Goal: Task Accomplishment & Management: Manage account settings

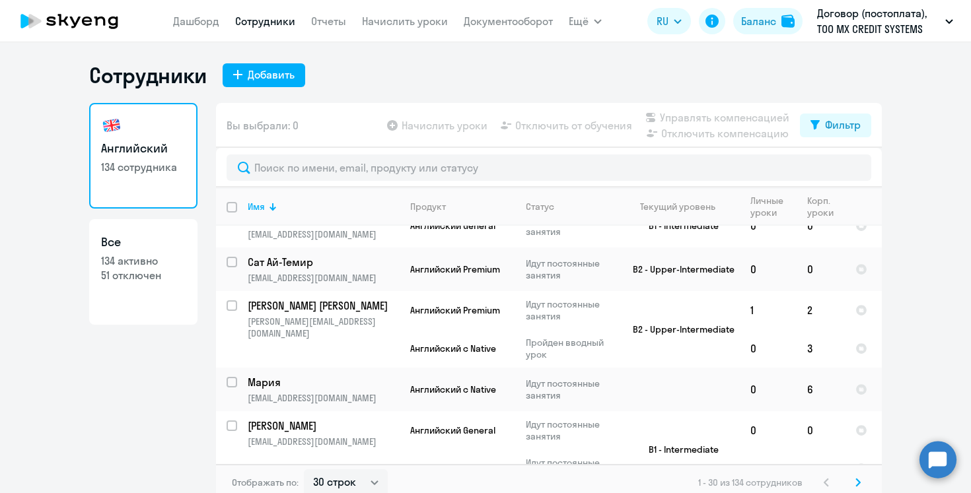
scroll to position [123, 0]
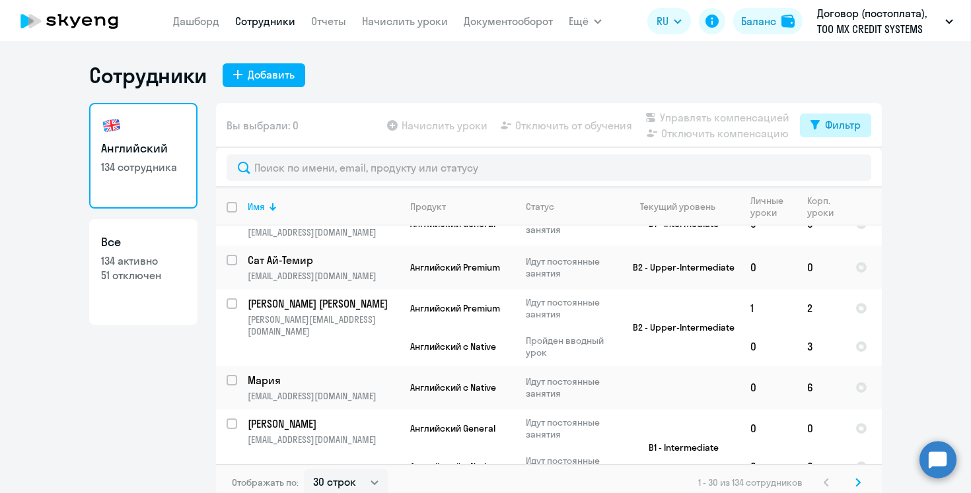
click at [838, 130] on div "Фильтр" at bounding box center [843, 125] width 36 height 16
click at [899, 188] on ng-component "Сотрудники Добавить Английский 134 сотрудника Все 134 активно 51 отключен Вы вы…" at bounding box center [485, 281] width 971 height 439
click at [889, 208] on ng-component "Сотрудники Добавить Английский 134 сотрудника Все 134 активно 51 отключен Вы вы…" at bounding box center [485, 281] width 971 height 439
click at [902, 83] on ng-component "Сотрудники Добавить Английский 134 сотрудника Все 134 активно 51 отключен Вы вы…" at bounding box center [485, 281] width 971 height 439
click at [523, 63] on div "Сотрудники Добавить" at bounding box center [485, 75] width 792 height 26
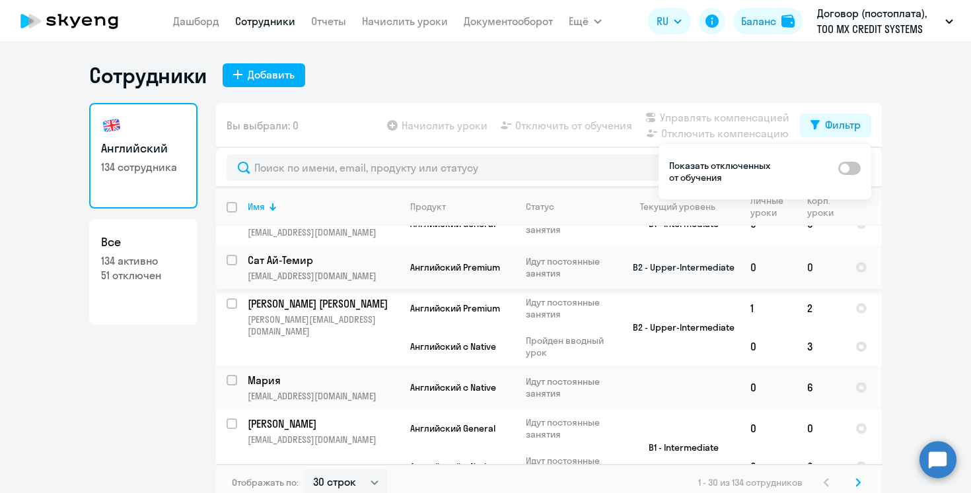
scroll to position [0, 0]
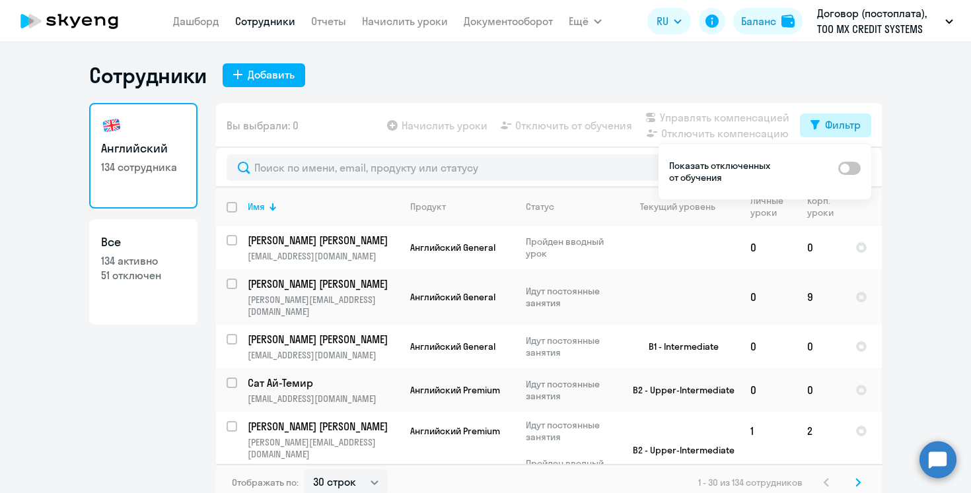
click at [815, 121] on icon at bounding box center [814, 124] width 9 height 9
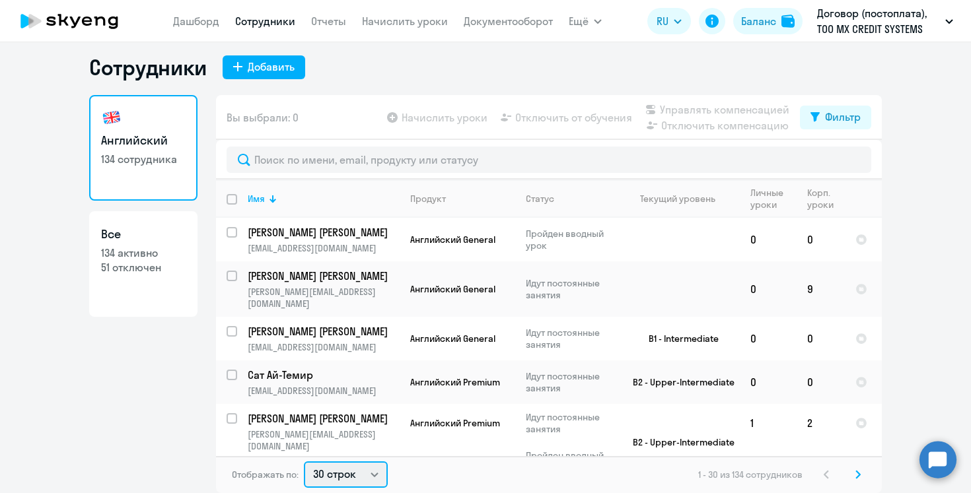
click at [375, 462] on select "30 строк 50 строк 100 строк" at bounding box center [346, 475] width 84 height 26
select select "50"
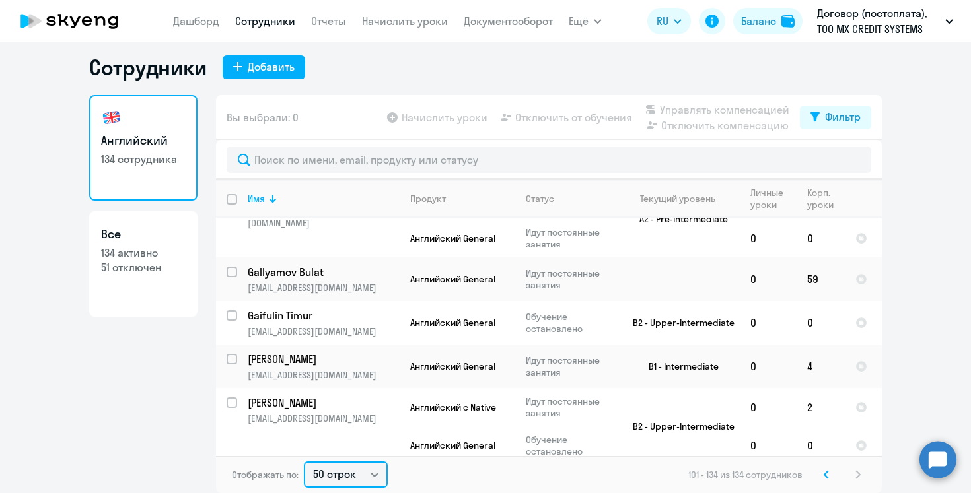
scroll to position [156, 0]
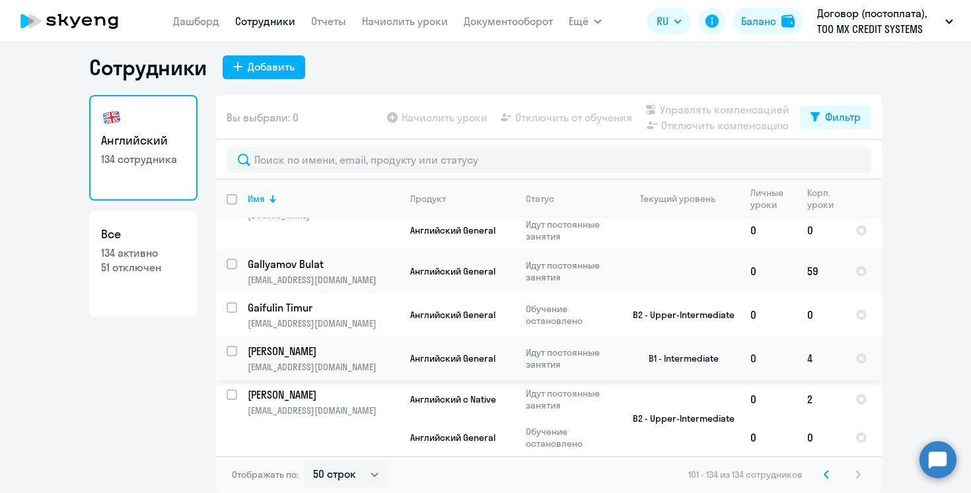
click at [775, 339] on td "0" at bounding box center [768, 359] width 57 height 44
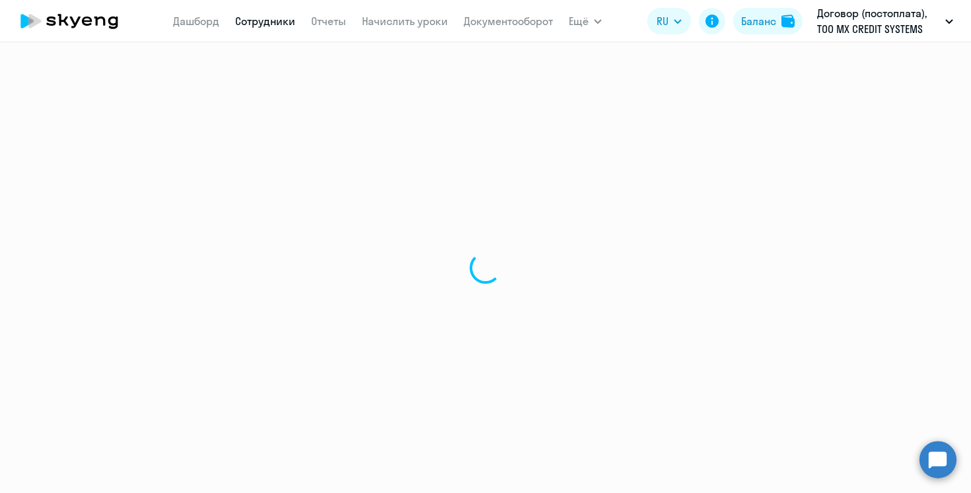
select select "english"
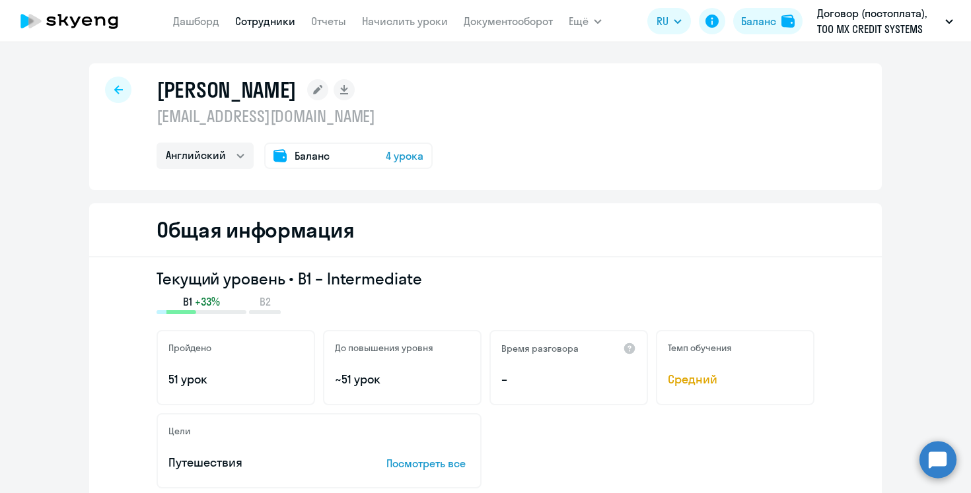
click at [386, 155] on span "4 урока" at bounding box center [405, 156] width 38 height 16
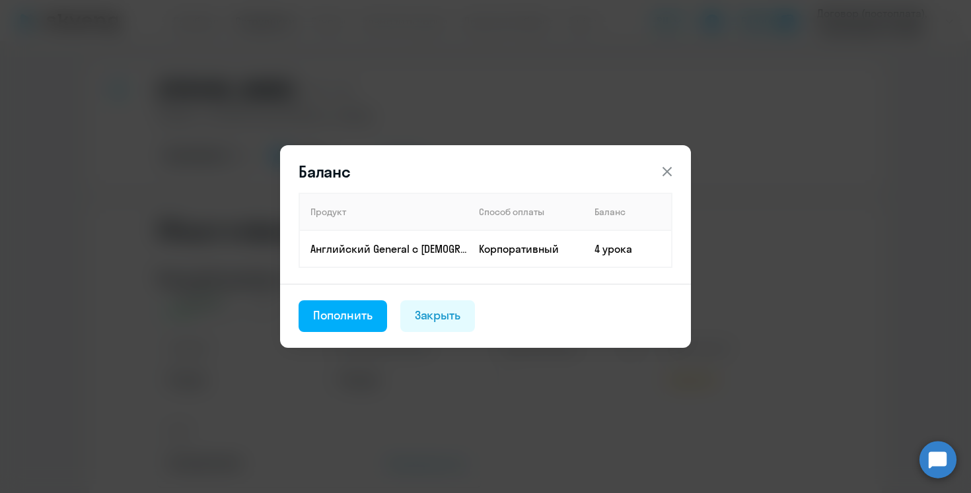
click at [660, 172] on icon at bounding box center [667, 172] width 16 height 16
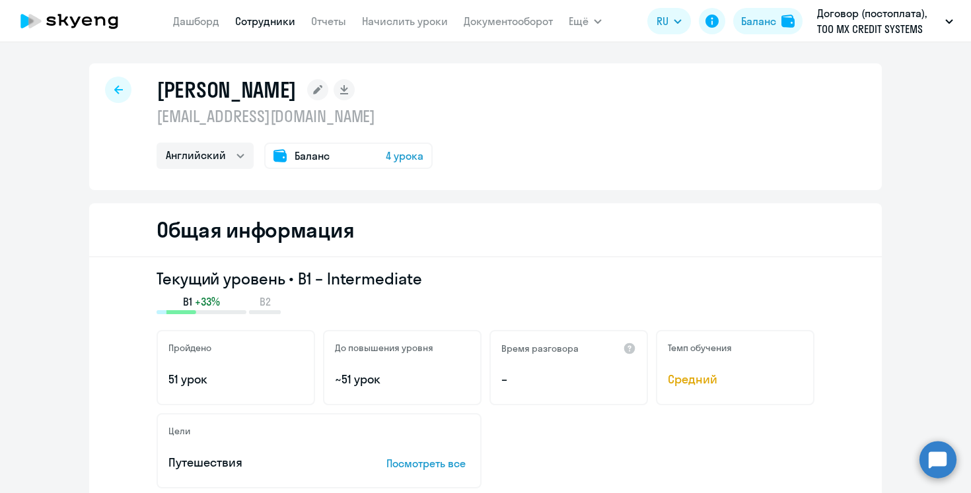
click at [386, 154] on span "4 урока" at bounding box center [405, 156] width 38 height 16
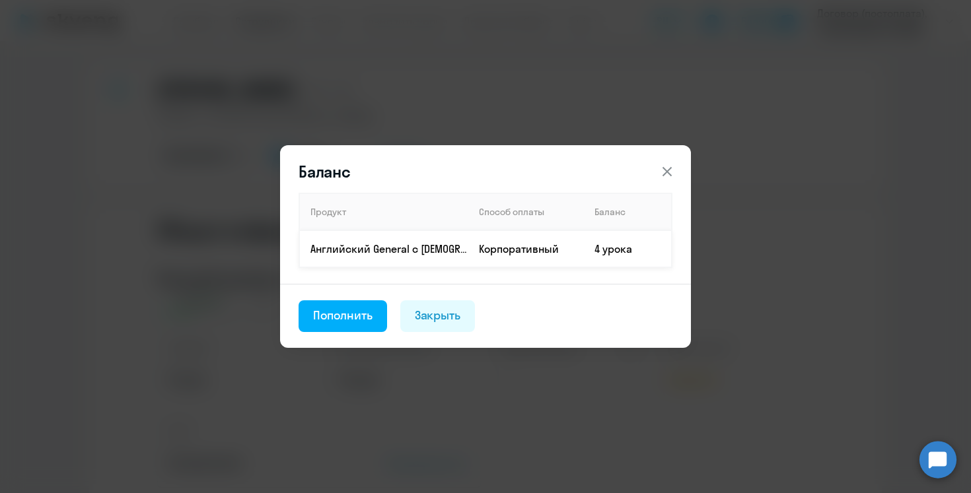
click at [602, 250] on td "4 урока" at bounding box center [628, 248] width 88 height 37
click at [664, 167] on icon at bounding box center [667, 172] width 16 height 16
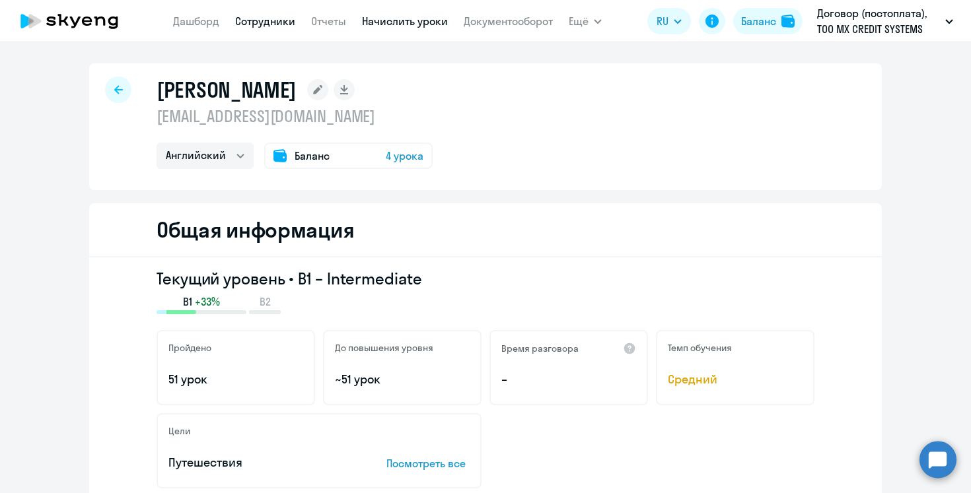
click at [380, 19] on link "Начислить уроки" at bounding box center [405, 21] width 86 height 13
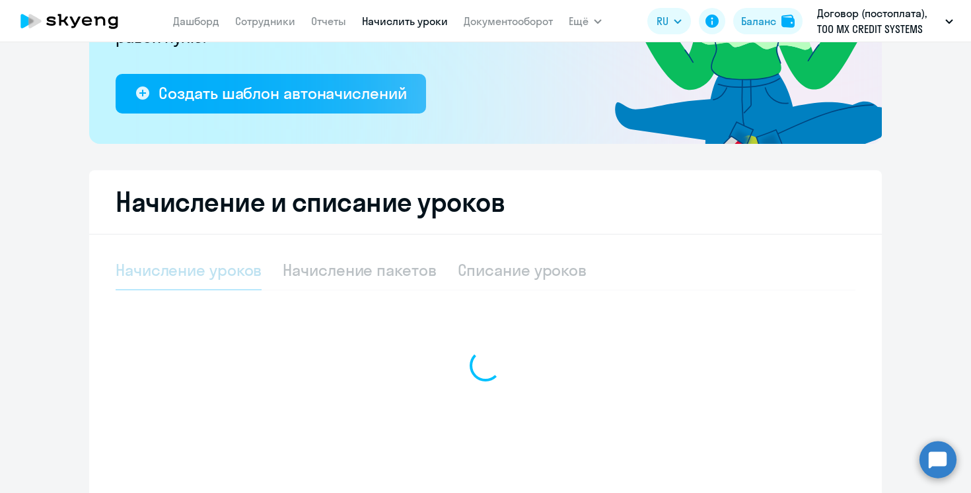
scroll to position [228, 0]
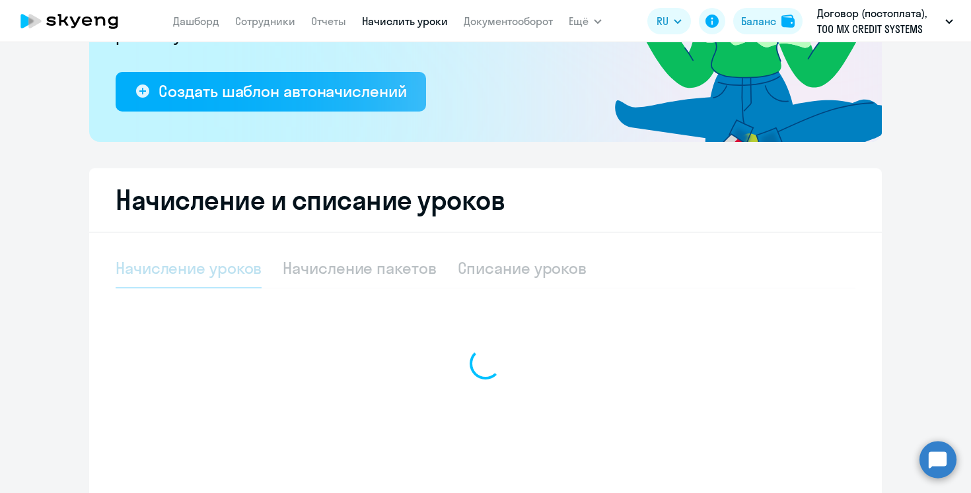
select select "10"
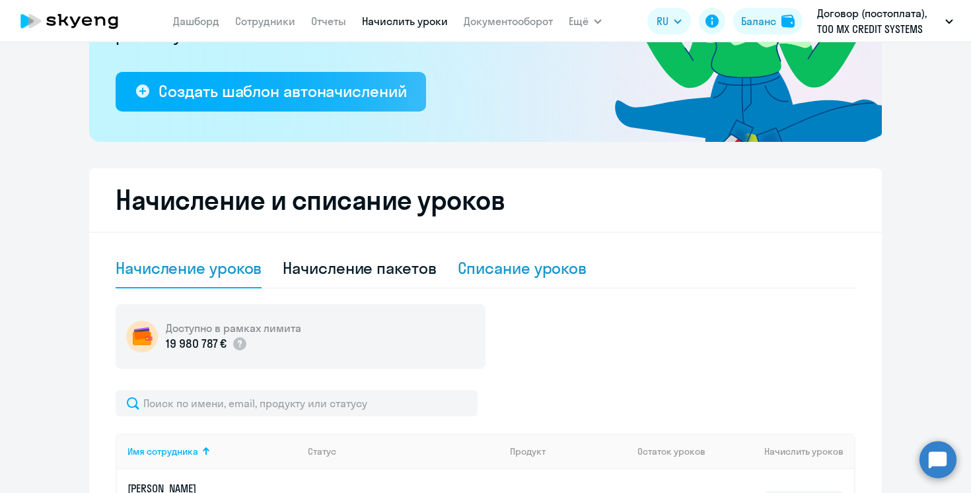
click at [501, 276] on div "Списание уроков" at bounding box center [522, 268] width 129 height 21
select select "10"
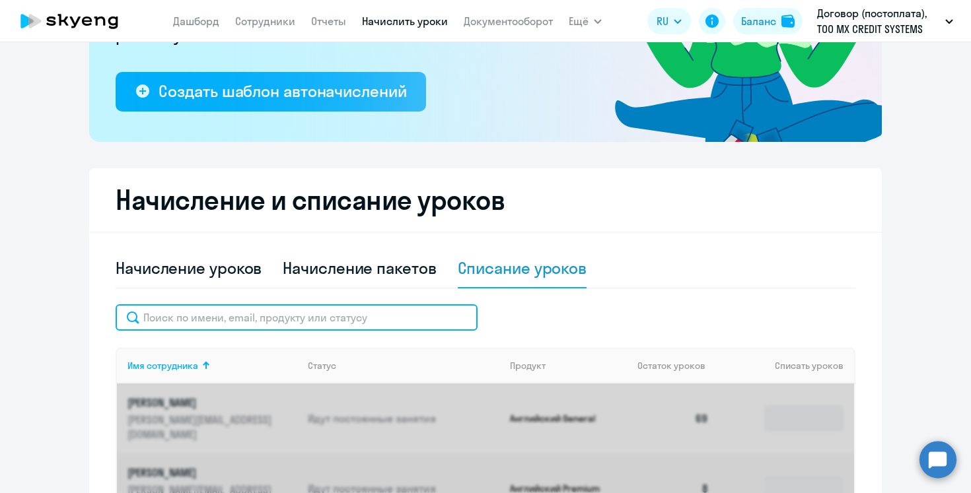
click at [314, 315] on input "text" at bounding box center [297, 317] width 362 height 26
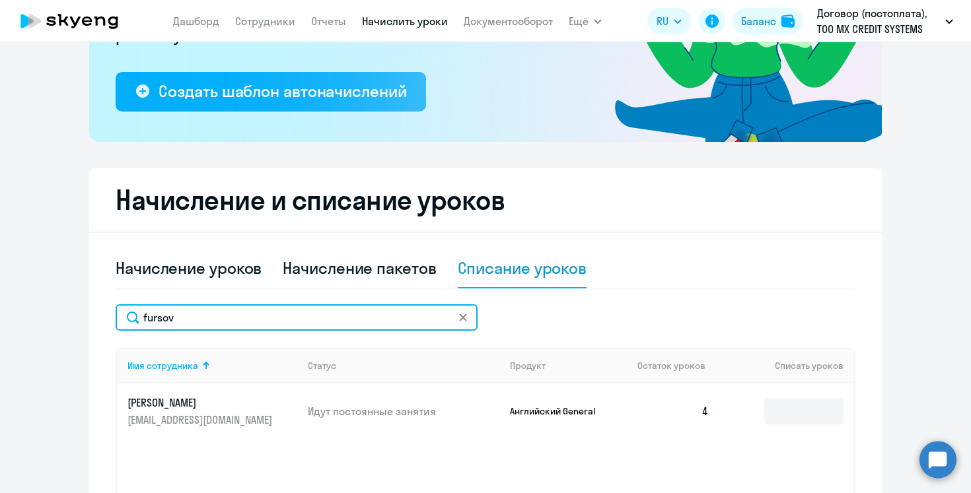
scroll to position [341, 0]
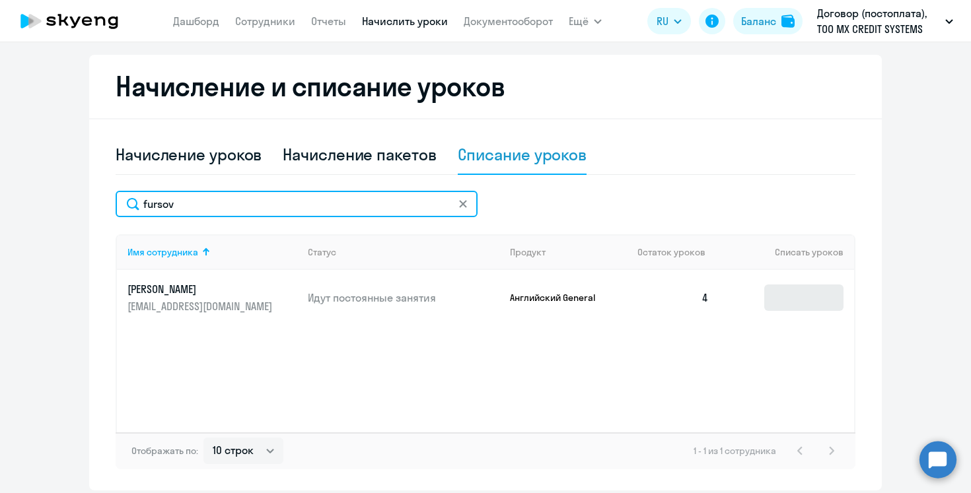
type input "fursov"
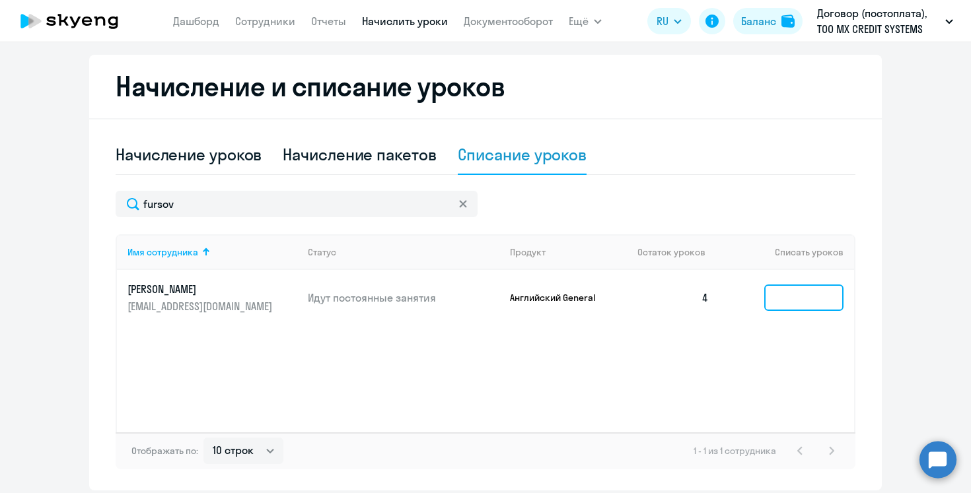
click at [815, 300] on input at bounding box center [803, 298] width 79 height 26
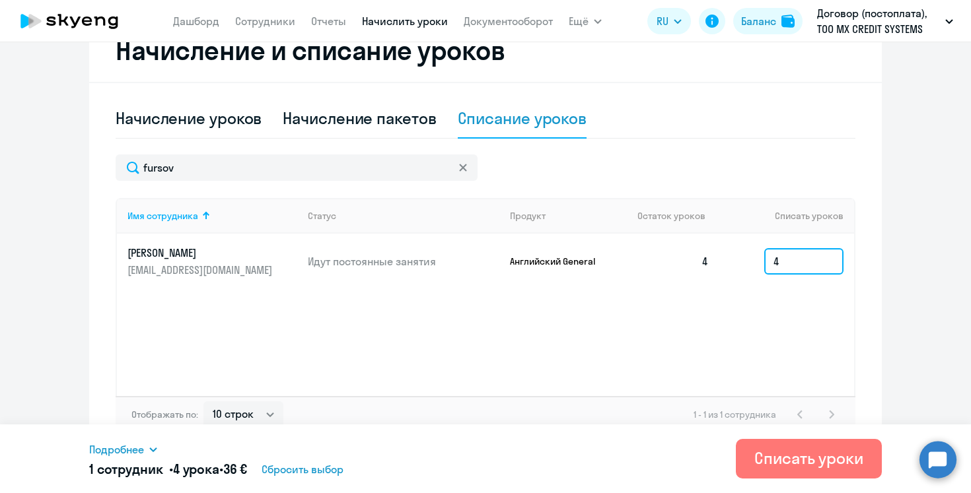
scroll to position [392, 0]
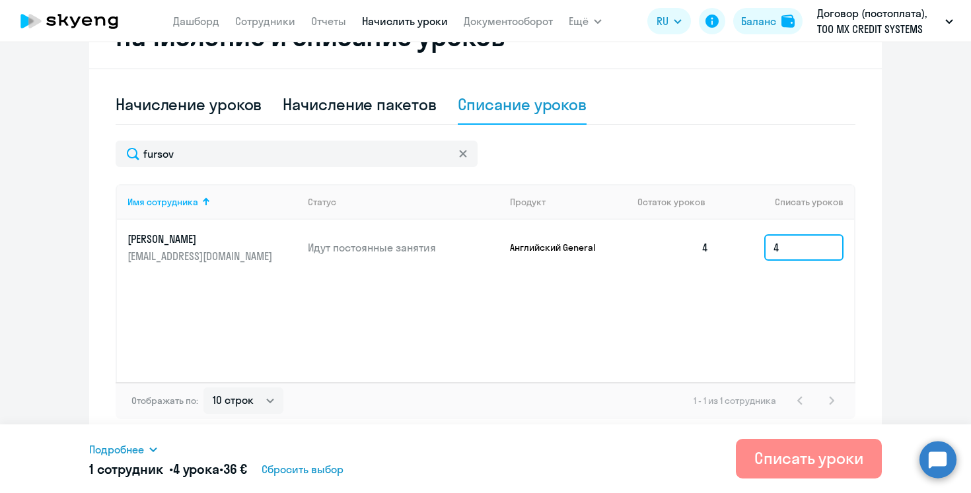
type input "4"
click at [788, 454] on div "Списать уроки" at bounding box center [808, 458] width 109 height 21
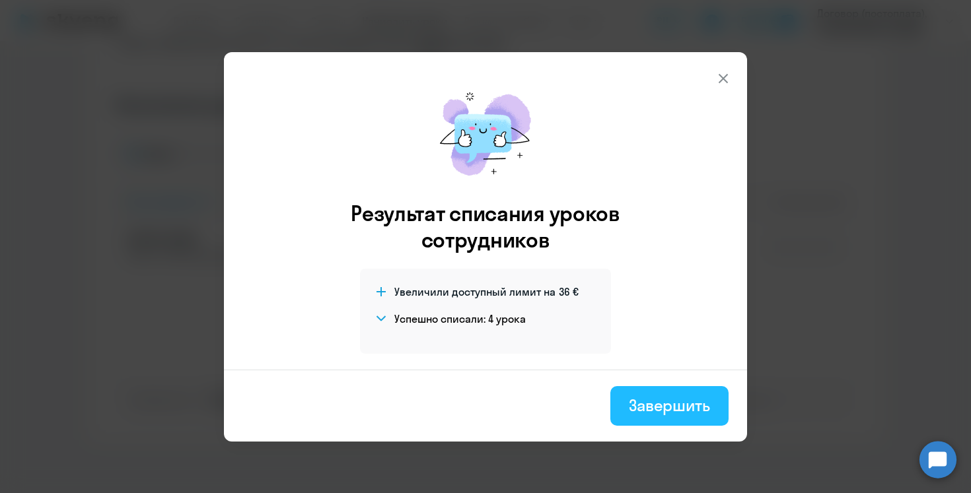
click at [664, 400] on div "Завершить" at bounding box center [669, 405] width 81 height 21
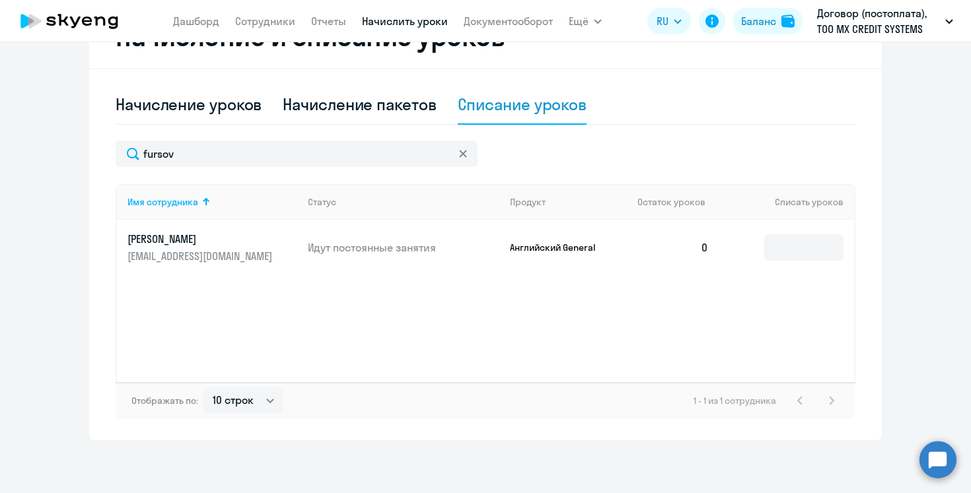
click at [182, 242] on p "[PERSON_NAME]" at bounding box center [201, 239] width 148 height 15
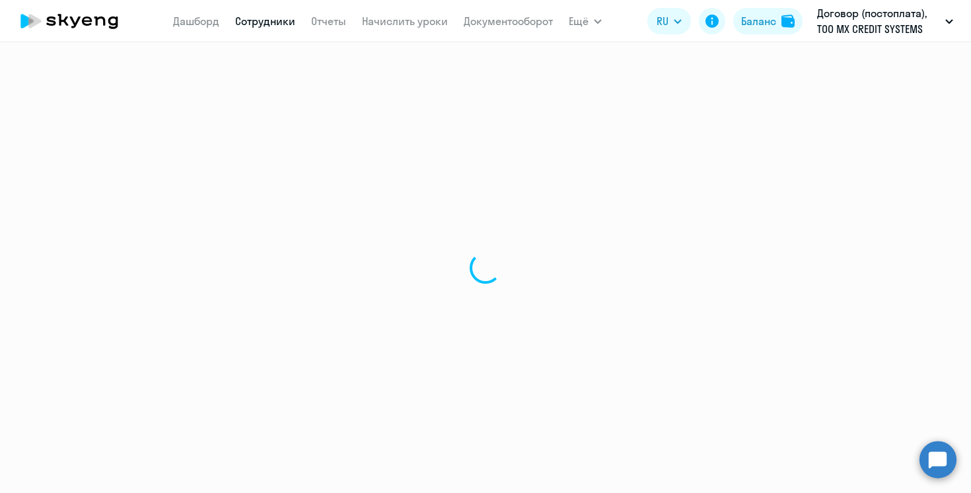
select select "english"
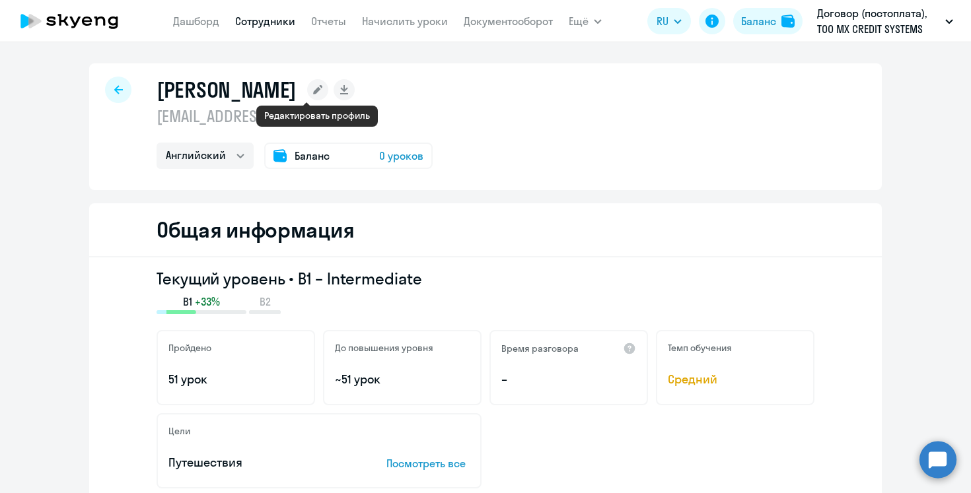
click at [318, 89] on icon at bounding box center [317, 89] width 9 height 9
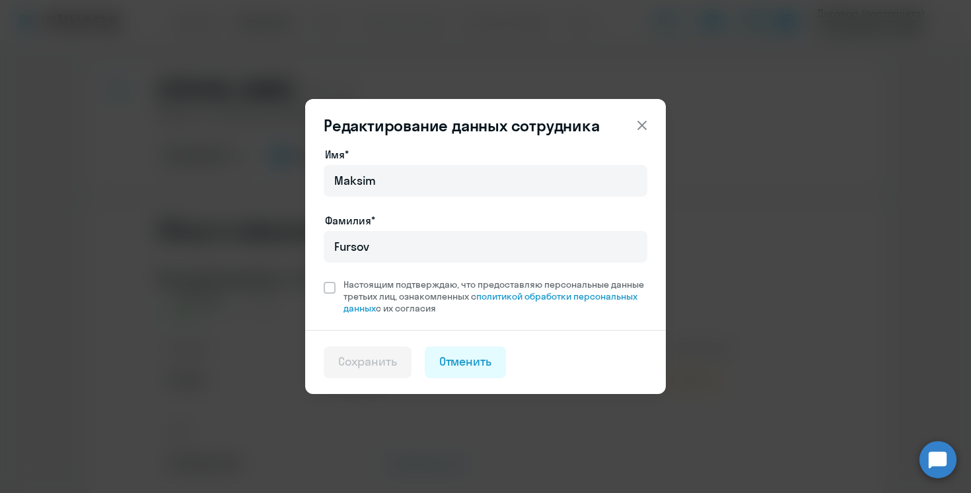
click at [638, 117] on button at bounding box center [642, 125] width 26 height 26
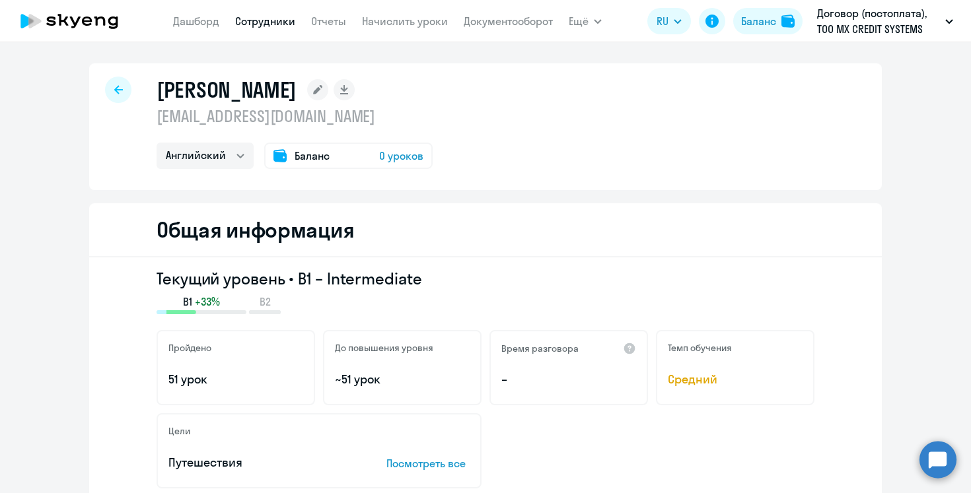
click at [110, 81] on div at bounding box center [118, 90] width 26 height 26
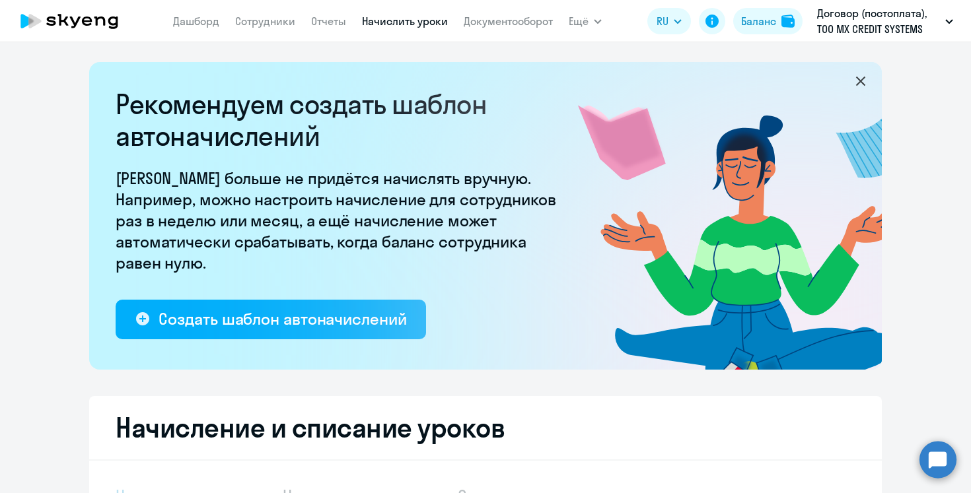
select select "10"
click at [285, 23] on link "Сотрудники" at bounding box center [265, 21] width 60 height 13
select select "30"
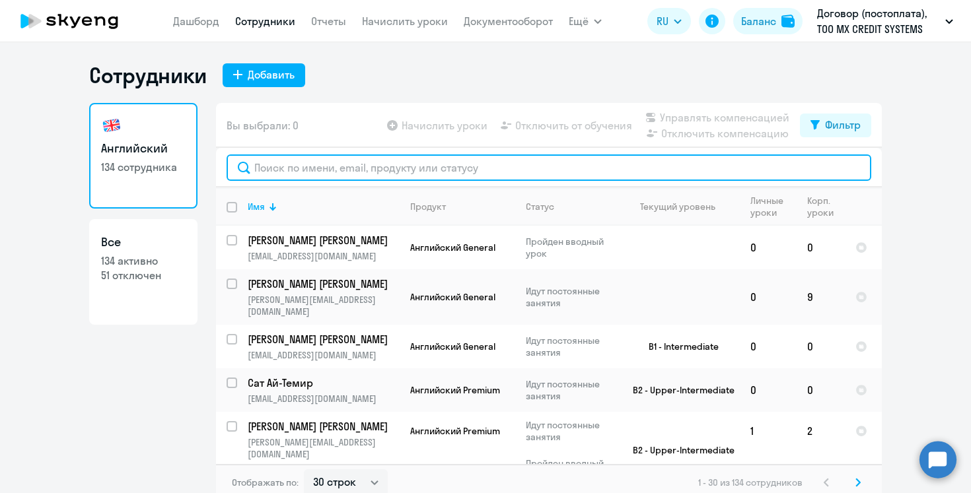
click at [382, 162] on input "text" at bounding box center [548, 168] width 644 height 26
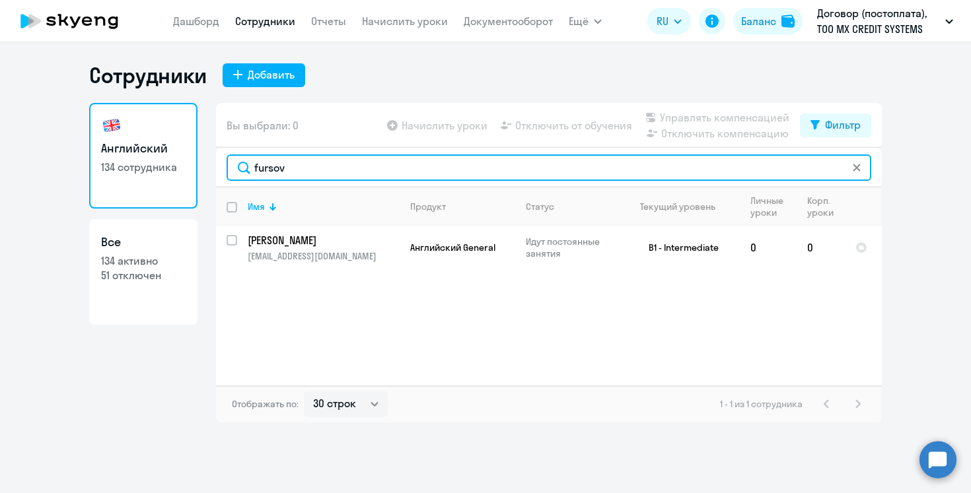
type input "fursov"
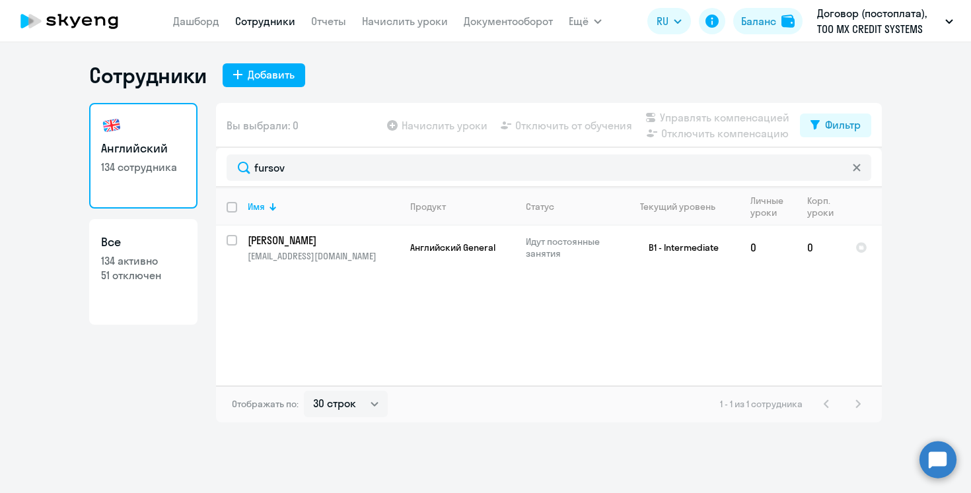
click at [518, 127] on app-table-action-button "Отключить от обучения" at bounding box center [565, 126] width 134 height 16
click at [530, 123] on app-table-action-button "Отключить от обучения" at bounding box center [565, 126] width 134 height 16
click at [300, 241] on p "[PERSON_NAME]" at bounding box center [322, 240] width 149 height 15
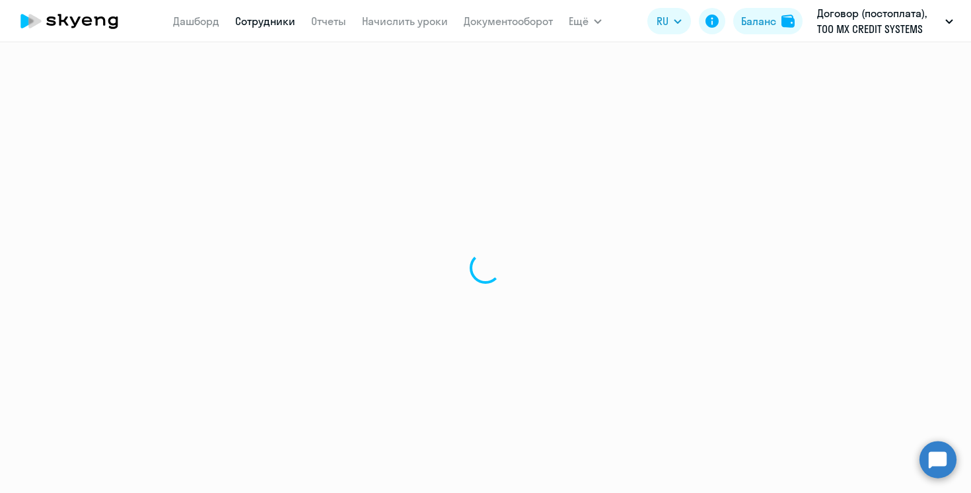
select select "english"
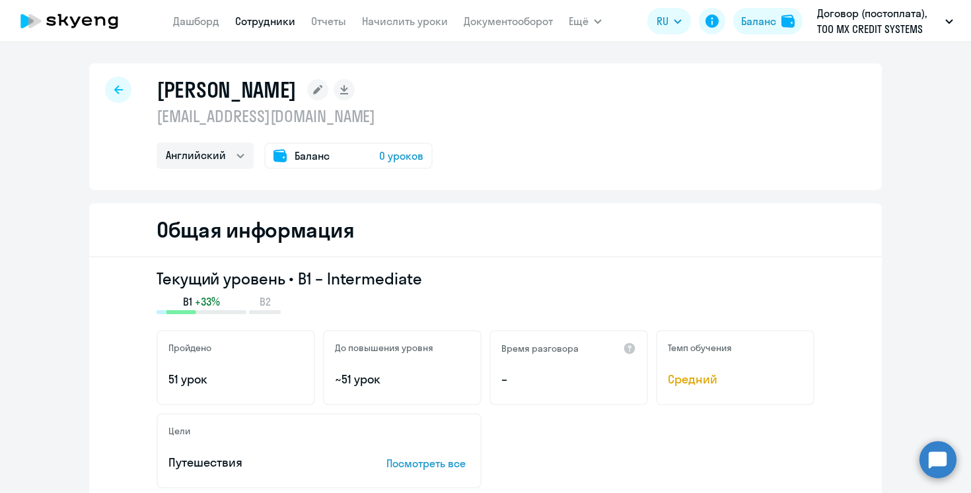
click at [104, 73] on div "[PERSON_NAME] [EMAIL_ADDRESS][DOMAIN_NAME] Английский Баланс 0 уроков" at bounding box center [485, 126] width 792 height 127
click at [118, 94] on icon at bounding box center [118, 89] width 9 height 9
select select "30"
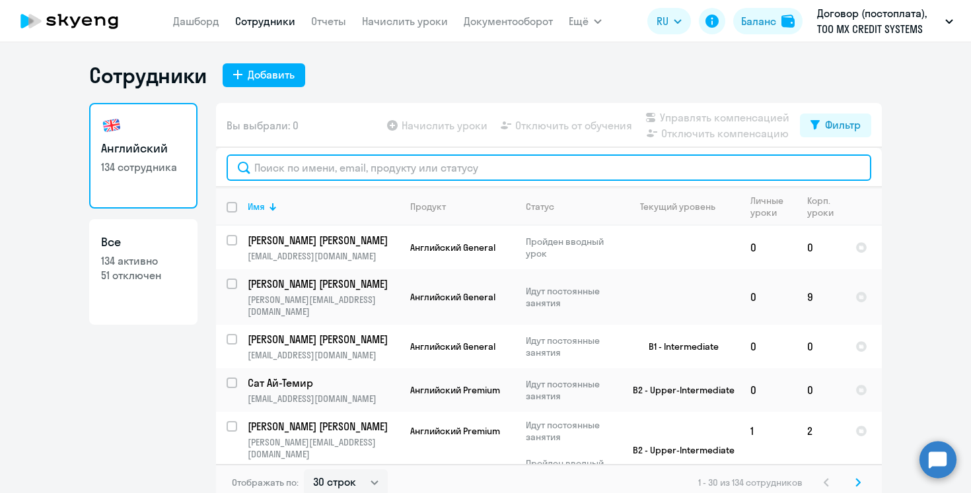
click at [275, 168] on input "text" at bounding box center [548, 168] width 644 height 26
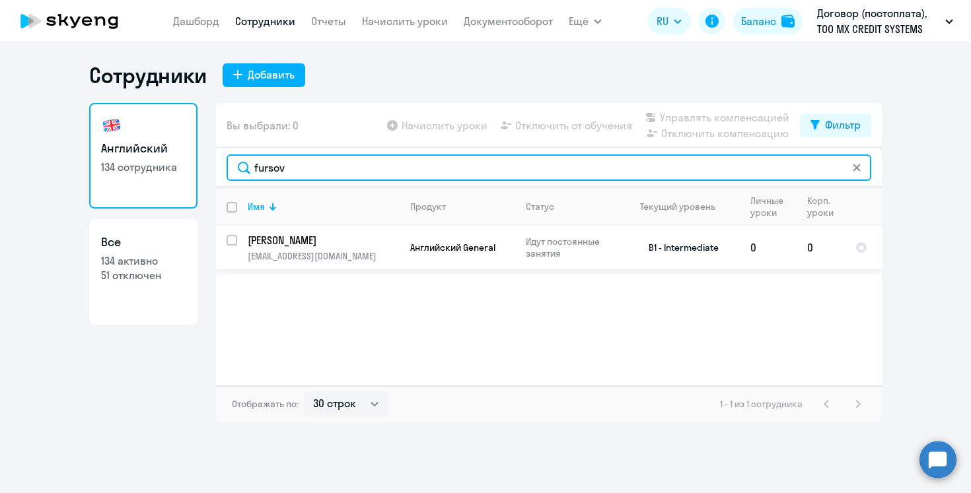
type input "fursov"
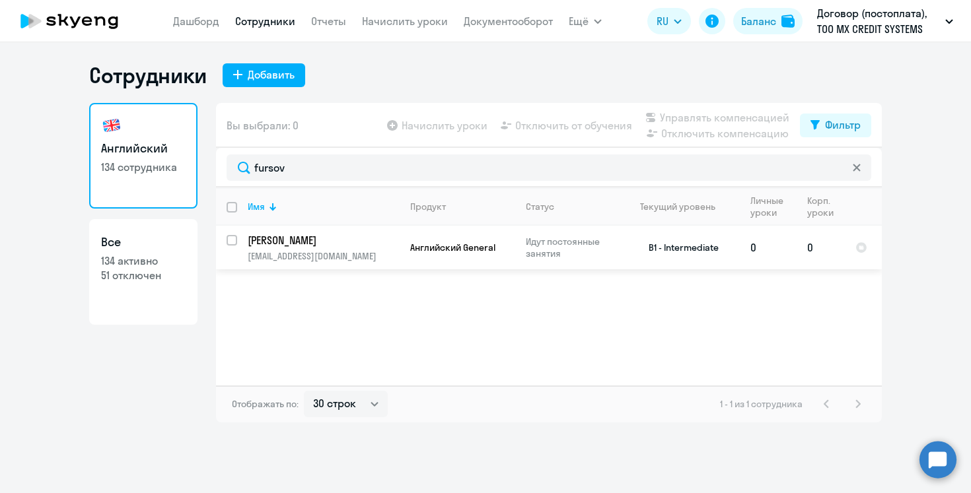
click at [232, 240] on input "select row 21031037" at bounding box center [239, 248] width 26 height 26
checkbox input "true"
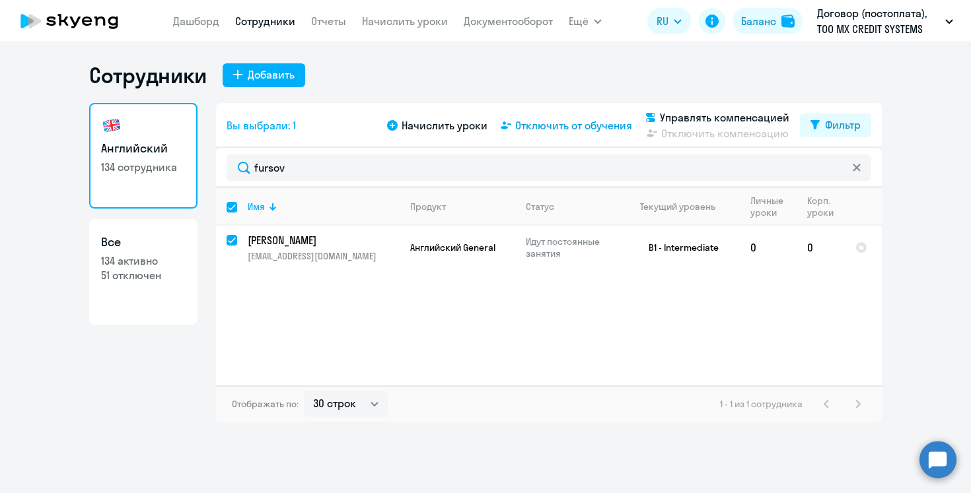
click at [561, 129] on span "Отключить от обучения" at bounding box center [573, 126] width 117 height 16
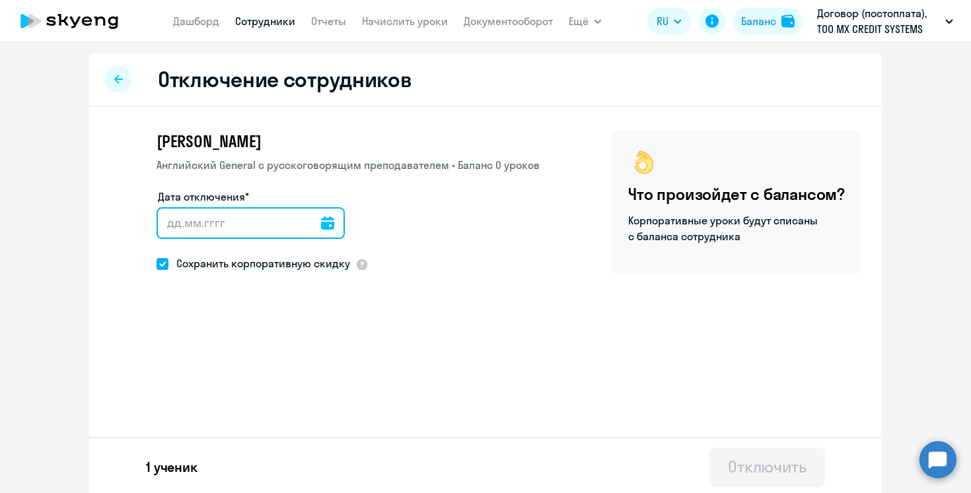
click at [270, 223] on input "Дата отключения*" at bounding box center [250, 223] width 188 height 32
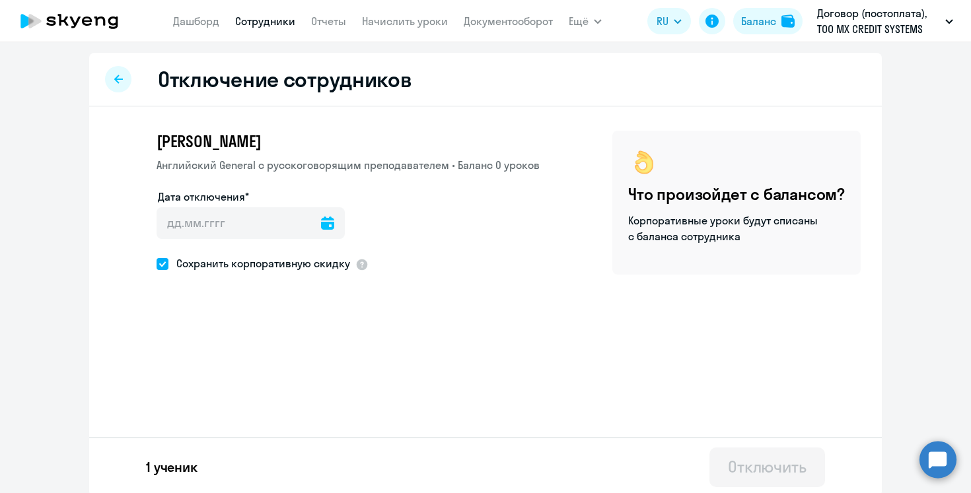
click at [321, 224] on icon at bounding box center [327, 223] width 13 height 13
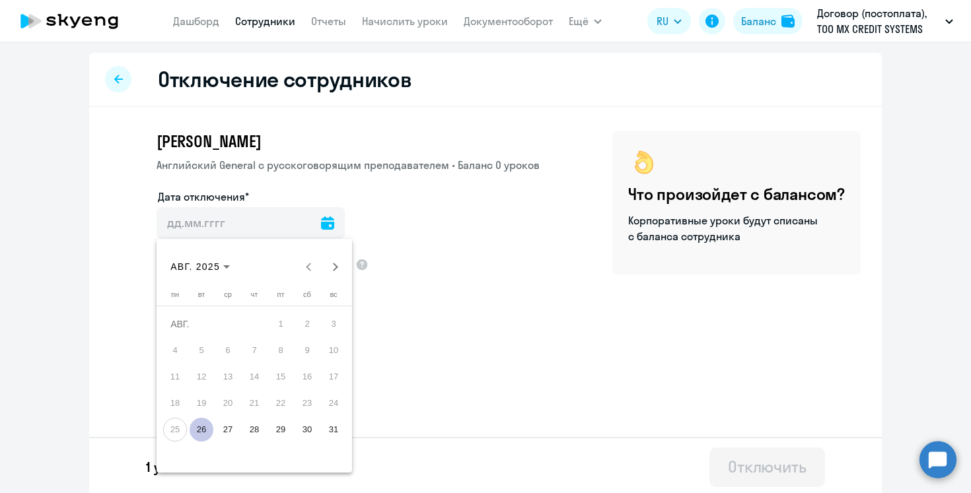
click at [199, 425] on span "26" at bounding box center [202, 430] width 24 height 24
type input "[DATE]"
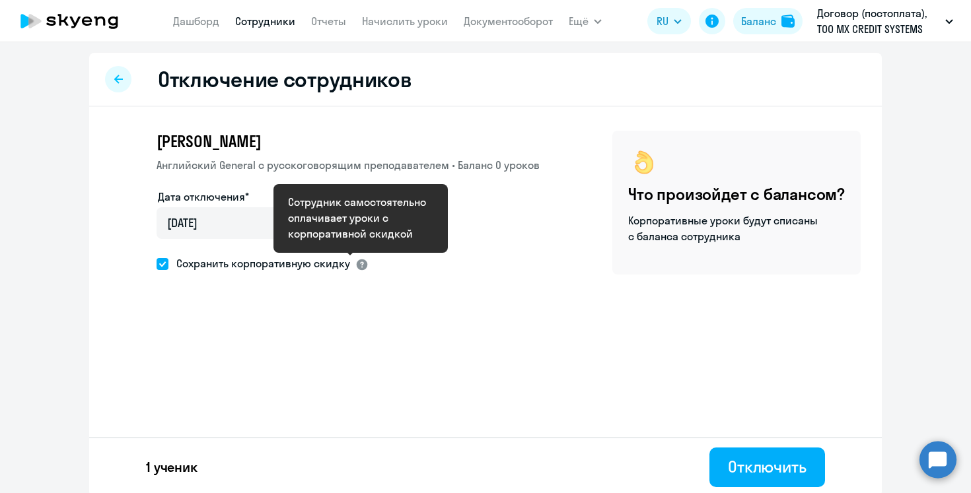
click at [359, 259] on div at bounding box center [361, 264] width 13 height 13
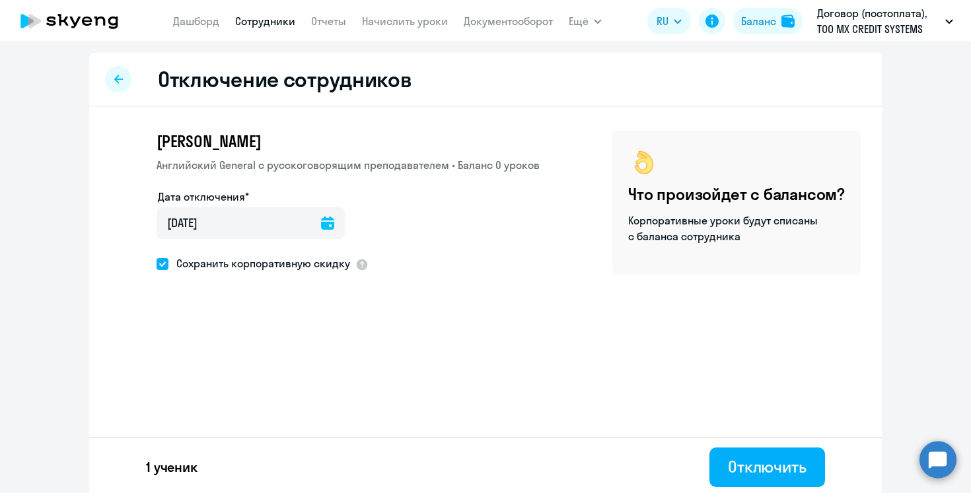
click at [160, 264] on span at bounding box center [162, 264] width 12 height 12
click at [156, 264] on input "Сохранить корпоративную скидку" at bounding box center [156, 263] width 1 height 1
checkbox input "false"
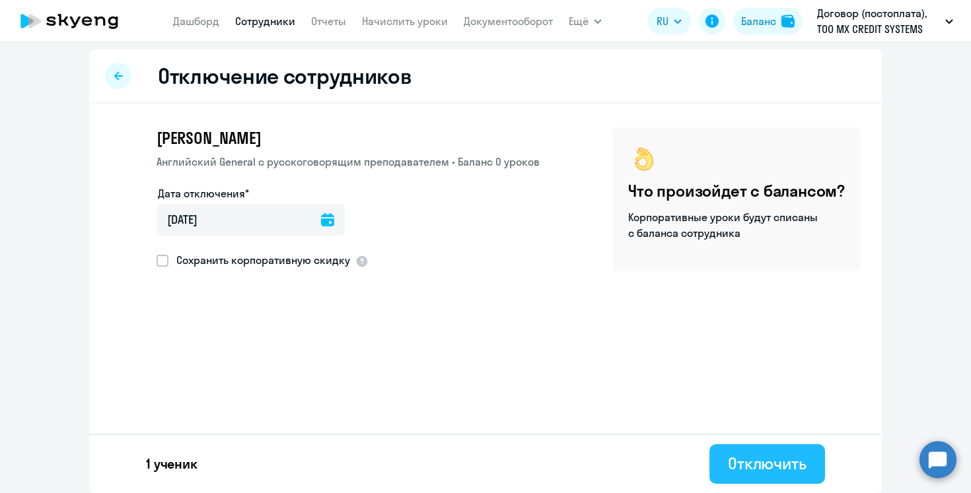
click at [781, 464] on div "Отключить" at bounding box center [767, 463] width 79 height 21
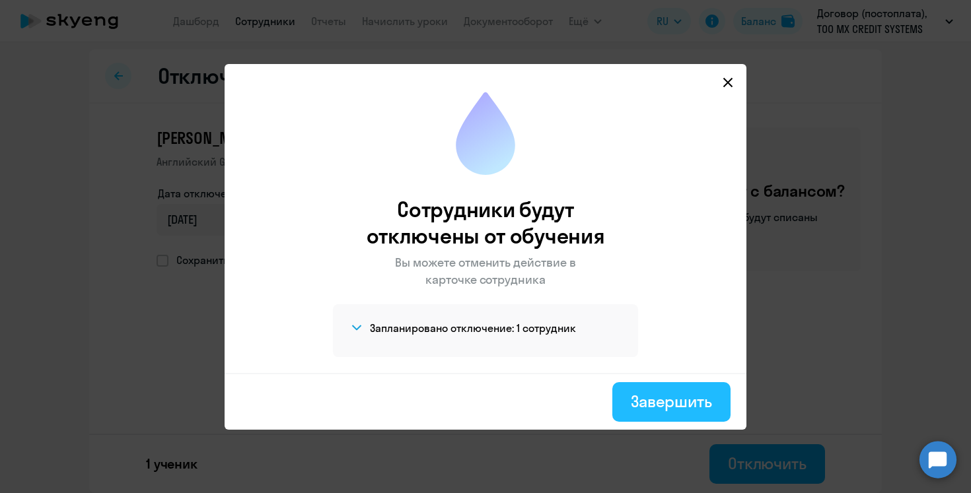
click at [660, 397] on div "Завершить" at bounding box center [671, 401] width 81 height 21
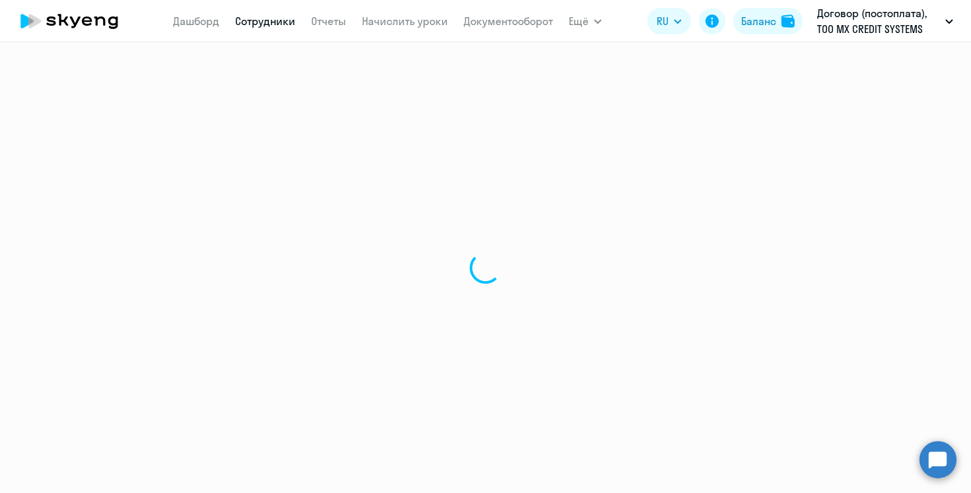
select select "30"
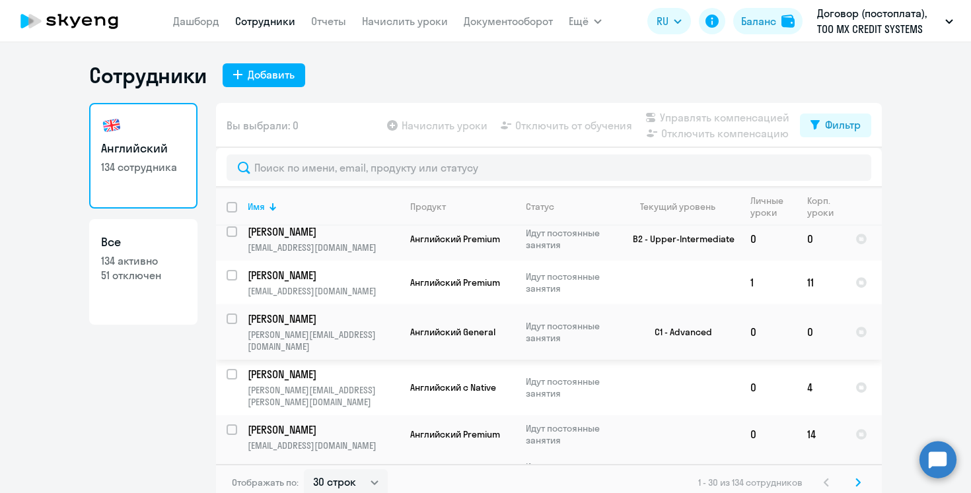
scroll to position [8, 0]
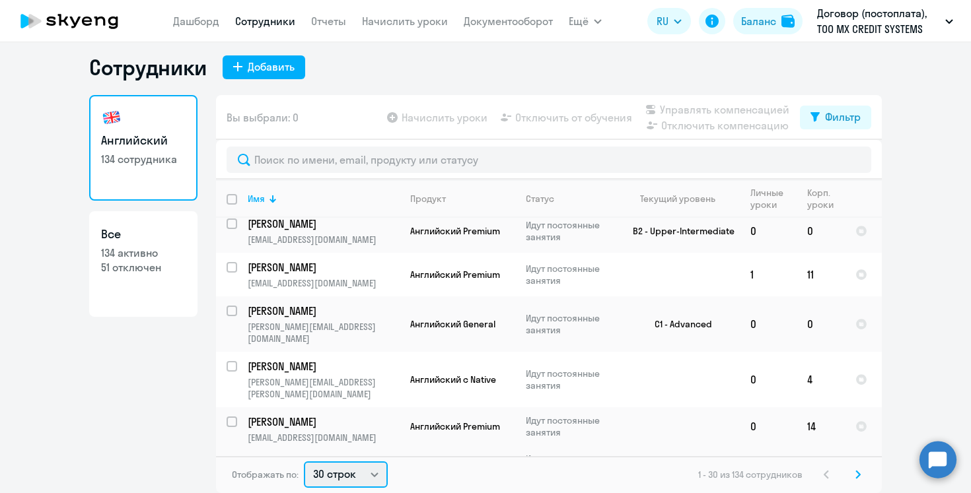
click at [373, 469] on select "30 строк 50 строк 100 строк" at bounding box center [346, 475] width 84 height 26
click at [860, 477] on icon at bounding box center [857, 474] width 5 height 9
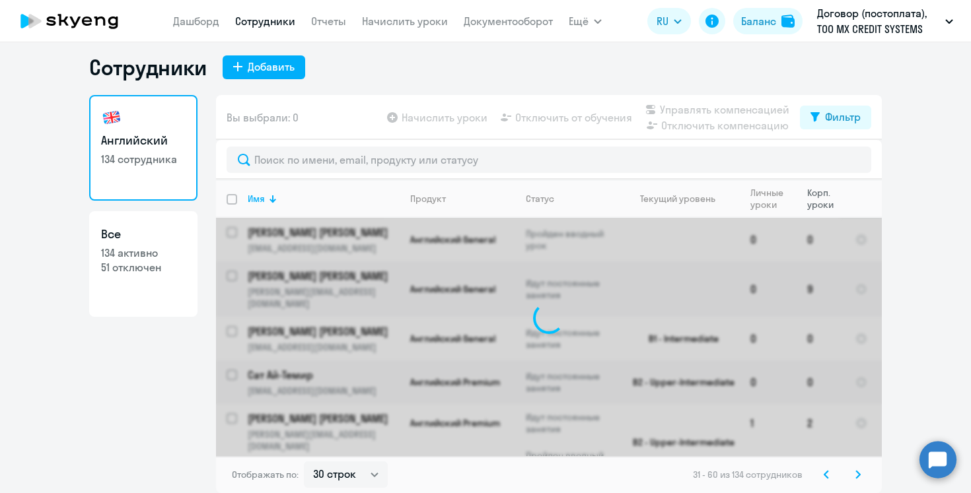
click at [813, 197] on div "Корп. уроки" at bounding box center [825, 199] width 37 height 24
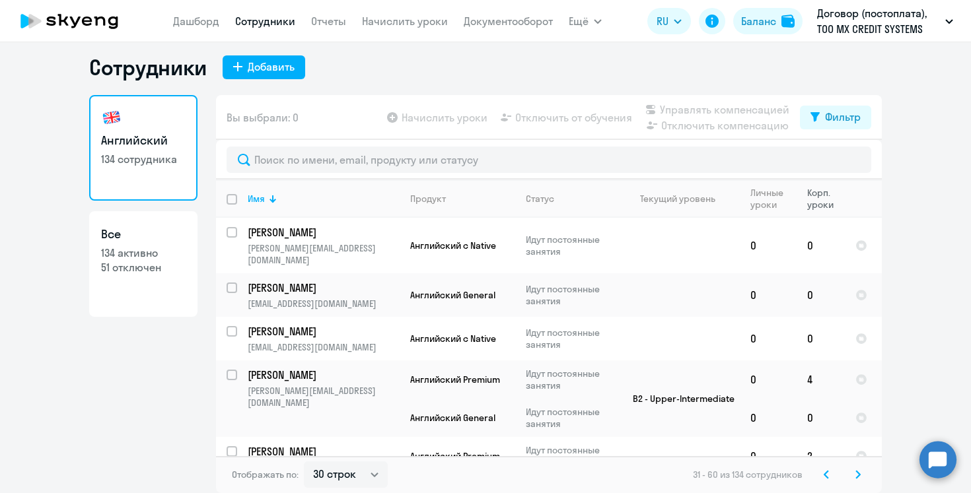
click at [817, 193] on div "Корп. уроки" at bounding box center [825, 199] width 37 height 24
click at [814, 199] on div "Корп. уроки" at bounding box center [825, 199] width 37 height 24
click at [829, 208] on div "Корп. уроки" at bounding box center [825, 199] width 37 height 24
click at [829, 211] on th "Корп. уроки" at bounding box center [820, 199] width 48 height 38
click at [277, 198] on div "Имя" at bounding box center [323, 199] width 151 height 12
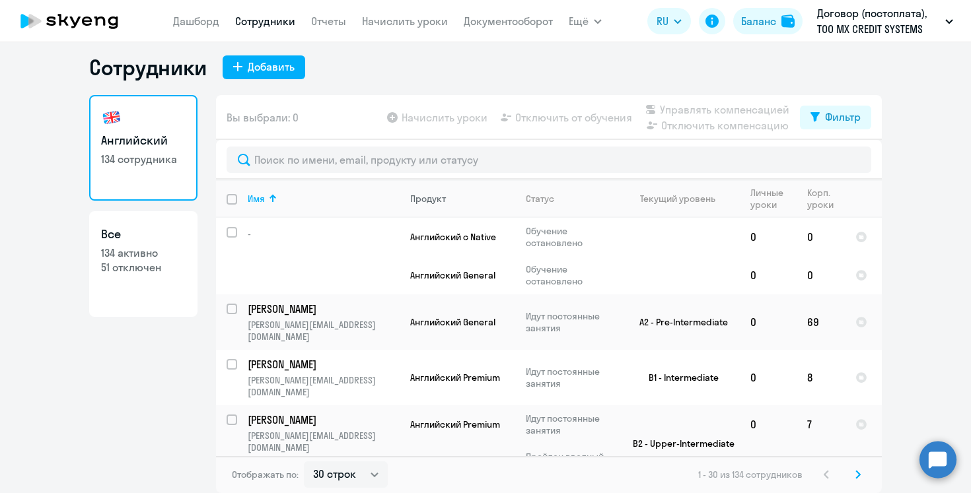
click at [441, 200] on div "Продукт" at bounding box center [428, 199] width 36 height 12
click at [423, 195] on div "Продукт" at bounding box center [428, 199] width 36 height 12
click at [432, 209] on th "Продукт" at bounding box center [457, 199] width 116 height 38
click at [536, 208] on th "Статус" at bounding box center [566, 199] width 102 height 38
click at [672, 207] on th "Текущий уровень" at bounding box center [678, 199] width 123 height 38
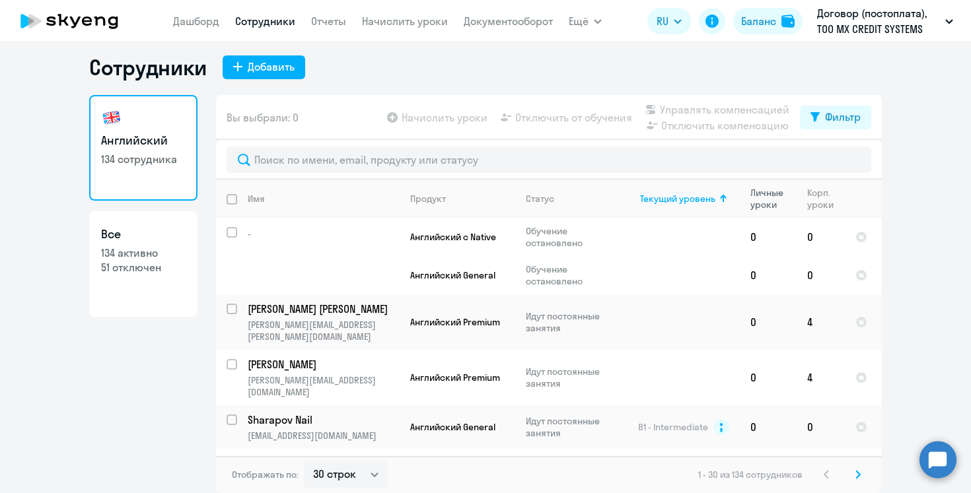
click at [768, 212] on th "Личные уроки" at bounding box center [768, 199] width 57 height 38
click at [775, 213] on th "Личные уроки" at bounding box center [768, 199] width 57 height 38
click at [816, 213] on th "Корп. уроки" at bounding box center [820, 199] width 48 height 38
click at [837, 206] on div "Корп. уроки" at bounding box center [825, 199] width 37 height 24
click at [831, 206] on div "Корп. уроки" at bounding box center [825, 199] width 37 height 24
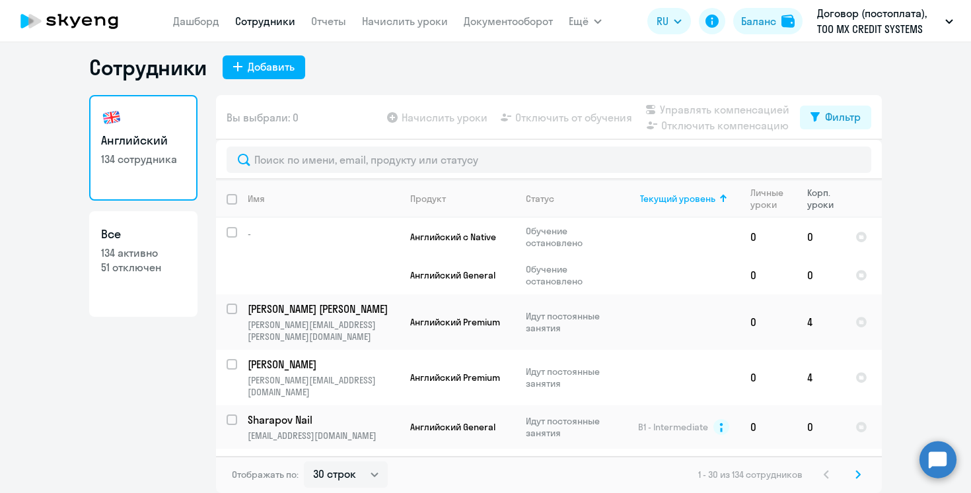
click at [822, 206] on div "Корп. уроки" at bounding box center [825, 199] width 37 height 24
click at [808, 206] on div "Корп. уроки" at bounding box center [825, 199] width 37 height 24
click at [814, 216] on th "Корп. уроки" at bounding box center [820, 199] width 48 height 38
click at [814, 215] on th "Корп. уроки" at bounding box center [820, 199] width 48 height 38
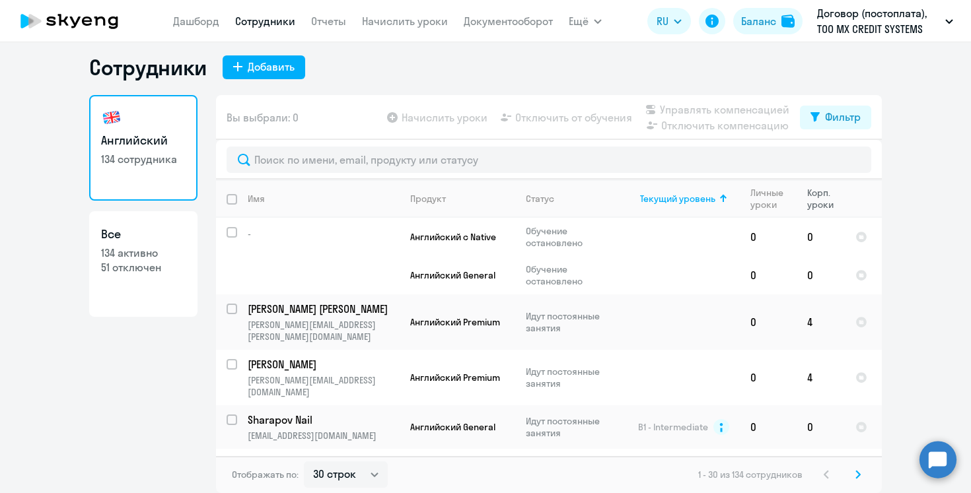
click at [814, 207] on div "Корп. уроки" at bounding box center [825, 199] width 37 height 24
click at [820, 213] on th "Корп. уроки" at bounding box center [820, 199] width 48 height 38
click at [819, 191] on div "Корп. уроки" at bounding box center [825, 199] width 37 height 24
click at [816, 182] on th "Корп. уроки" at bounding box center [820, 199] width 48 height 38
click at [830, 203] on div "Корп. уроки" at bounding box center [825, 199] width 37 height 24
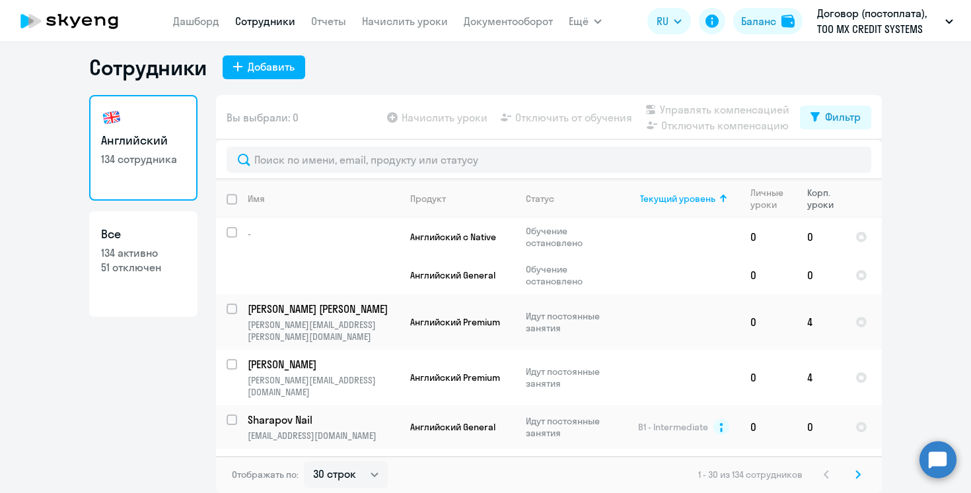
click at [830, 206] on div "Корп. уроки" at bounding box center [825, 199] width 37 height 24
click at [552, 197] on div "Статус" at bounding box center [540, 199] width 28 height 12
click at [530, 209] on th "Статус" at bounding box center [566, 199] width 102 height 38
click at [551, 211] on th "Статус" at bounding box center [566, 199] width 102 height 38
click at [531, 196] on div "Статус" at bounding box center [540, 199] width 28 height 12
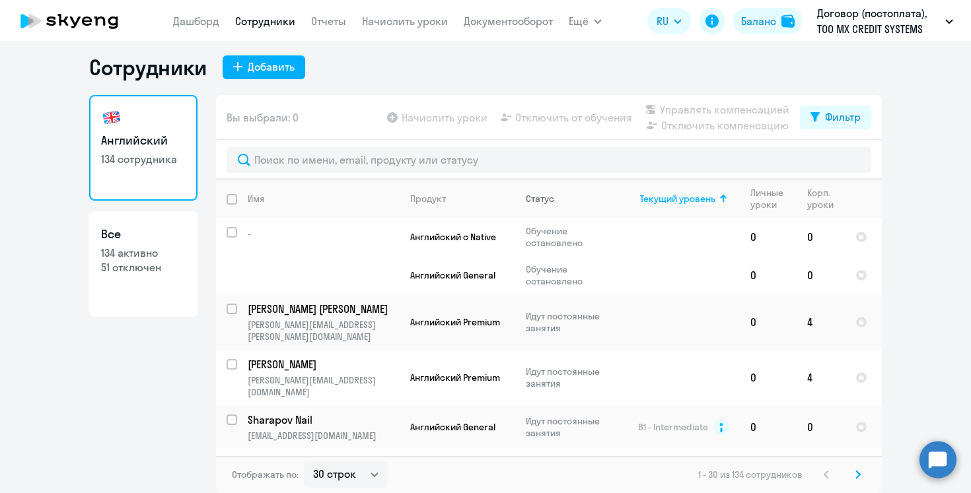
click at [530, 204] on div "Статус" at bounding box center [540, 199] width 28 height 12
click at [538, 215] on th "Статус" at bounding box center [566, 199] width 102 height 38
click at [430, 207] on th "Продукт" at bounding box center [457, 199] width 116 height 38
click at [292, 197] on div "Имя" at bounding box center [323, 199] width 151 height 12
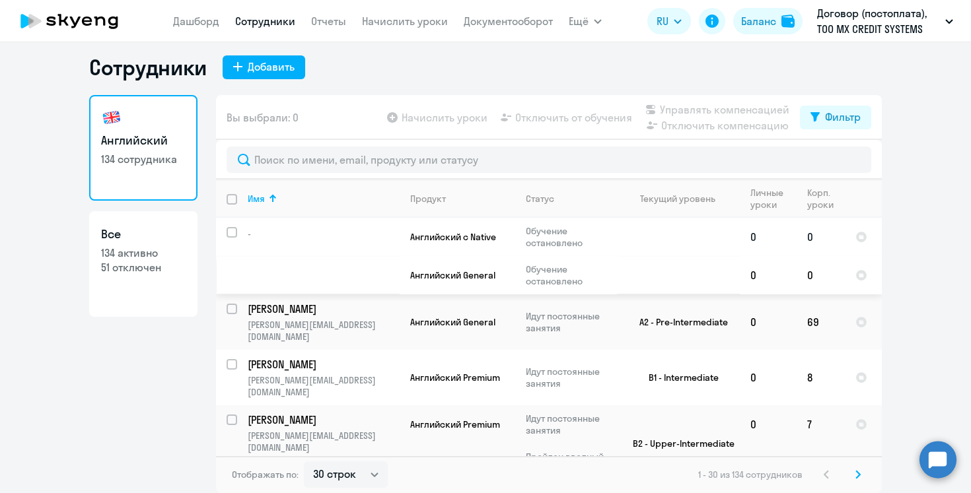
click at [230, 236] on input "select row 14666918" at bounding box center [239, 240] width 26 height 26
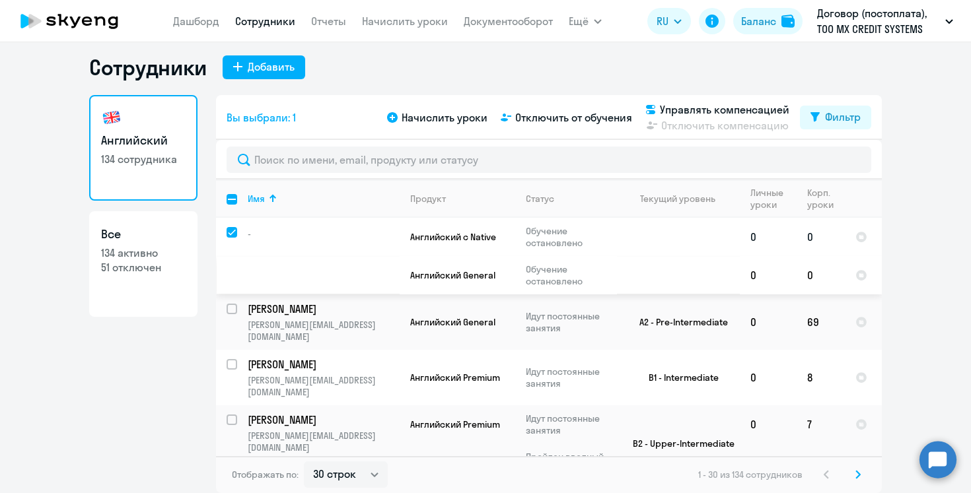
click at [230, 236] on input "deselect row 14666918" at bounding box center [239, 240] width 26 height 26
checkbox input "false"
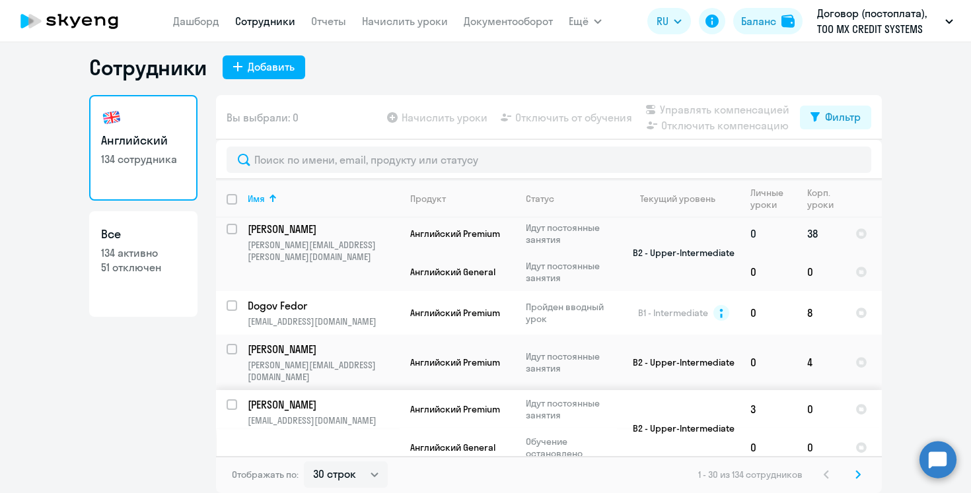
scroll to position [1251, 0]
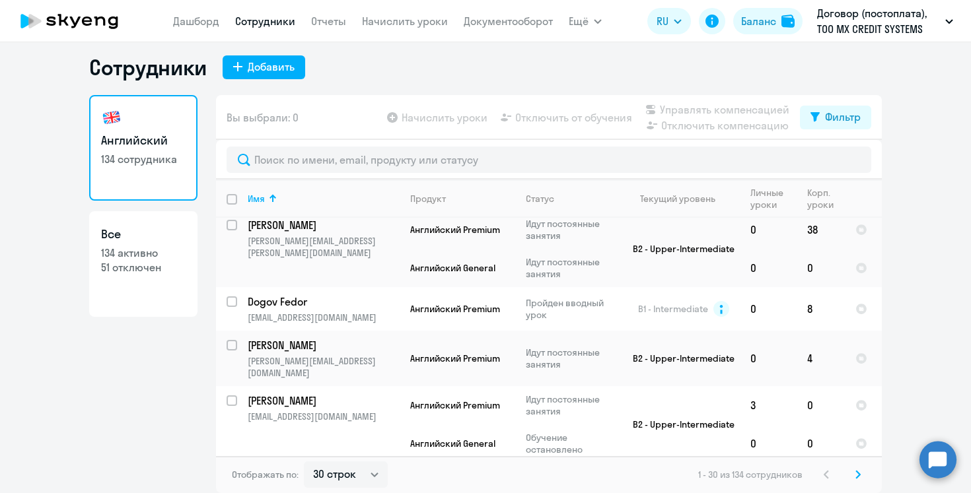
click at [860, 470] on icon at bounding box center [857, 474] width 5 height 9
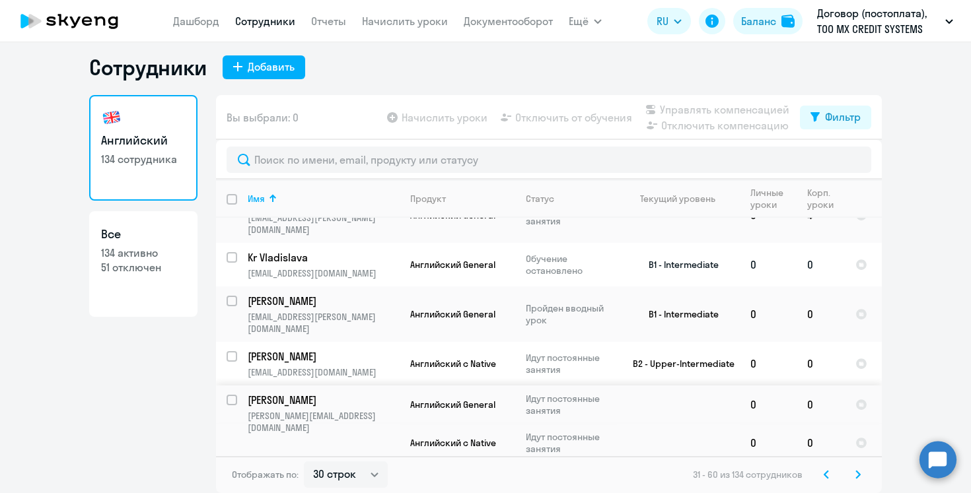
scroll to position [1187, 0]
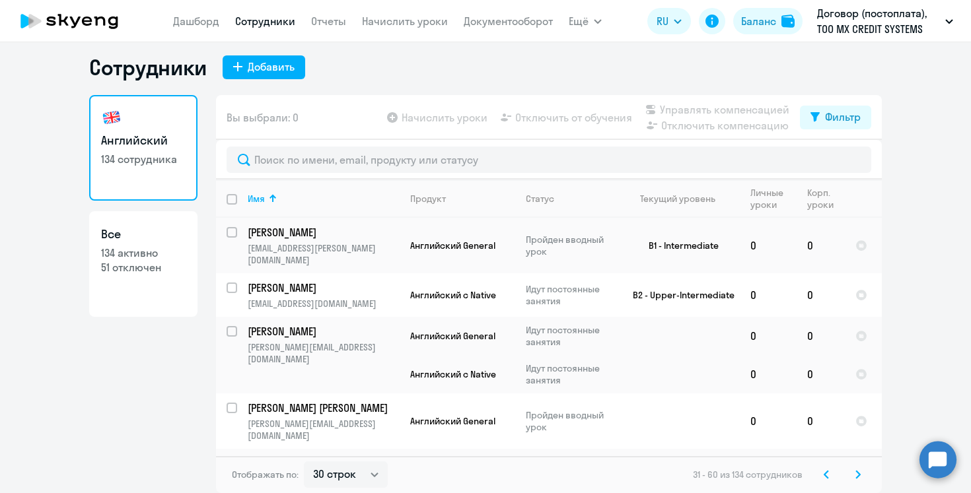
click at [860, 471] on svg-icon at bounding box center [858, 475] width 16 height 16
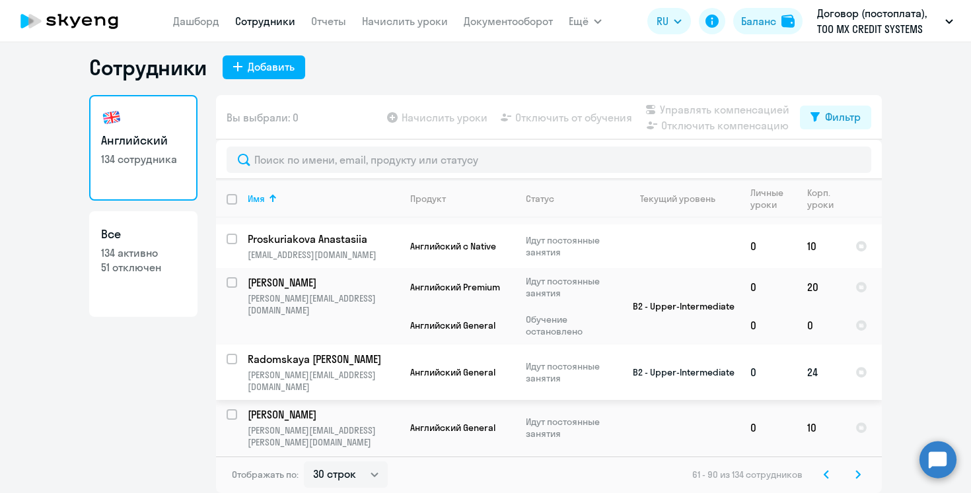
scroll to position [1155, 0]
